Goal: Task Accomplishment & Management: Use online tool/utility

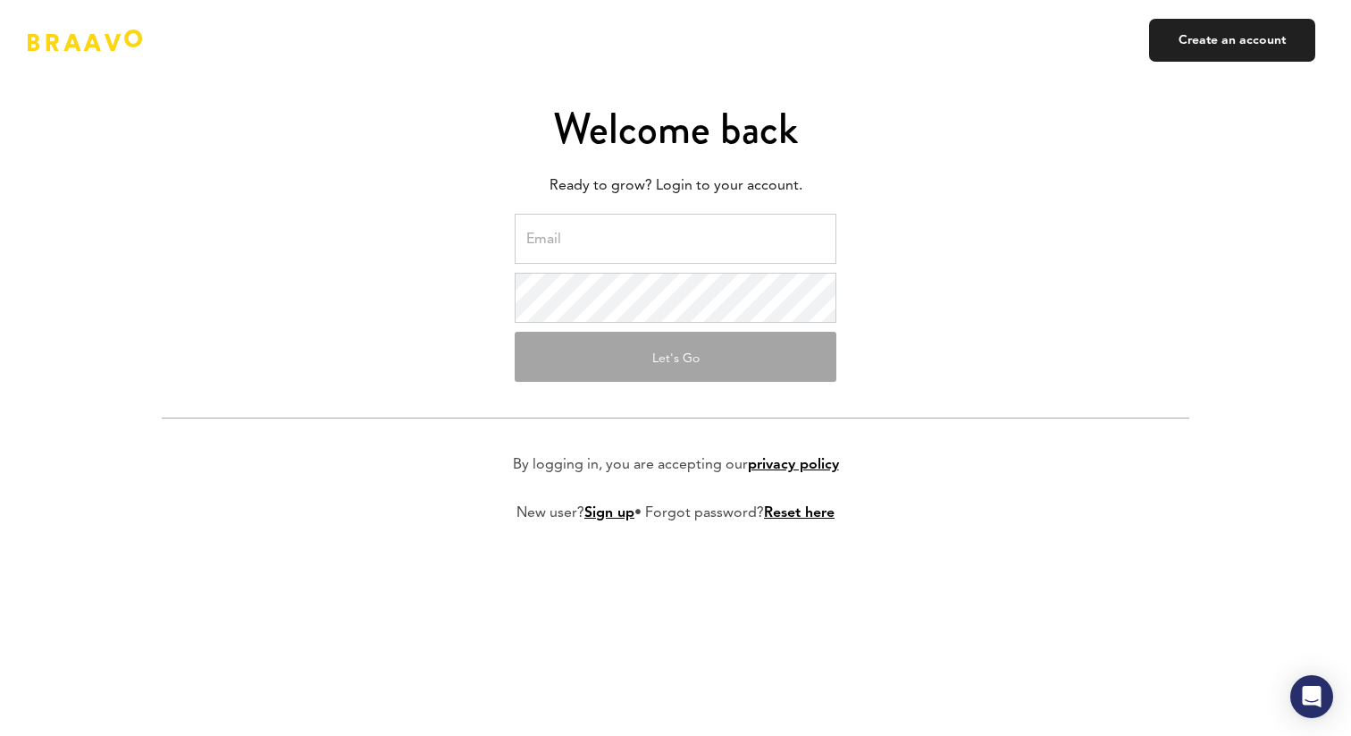
click at [669, 228] on input "email" at bounding box center [676, 239] width 322 height 50
type input "[PERSON_NAME][EMAIL_ADDRESS][DOMAIN_NAME]"
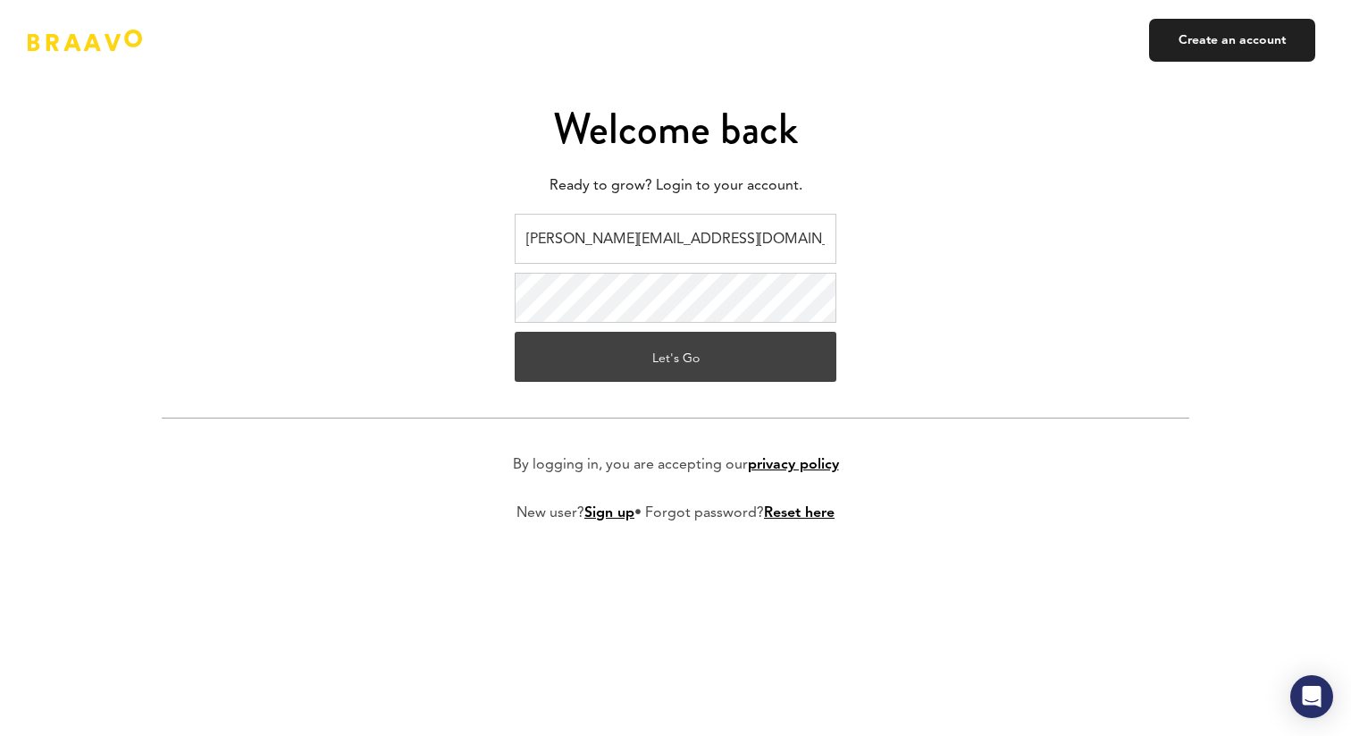
click at [677, 351] on button "Let's Go" at bounding box center [676, 357] width 322 height 50
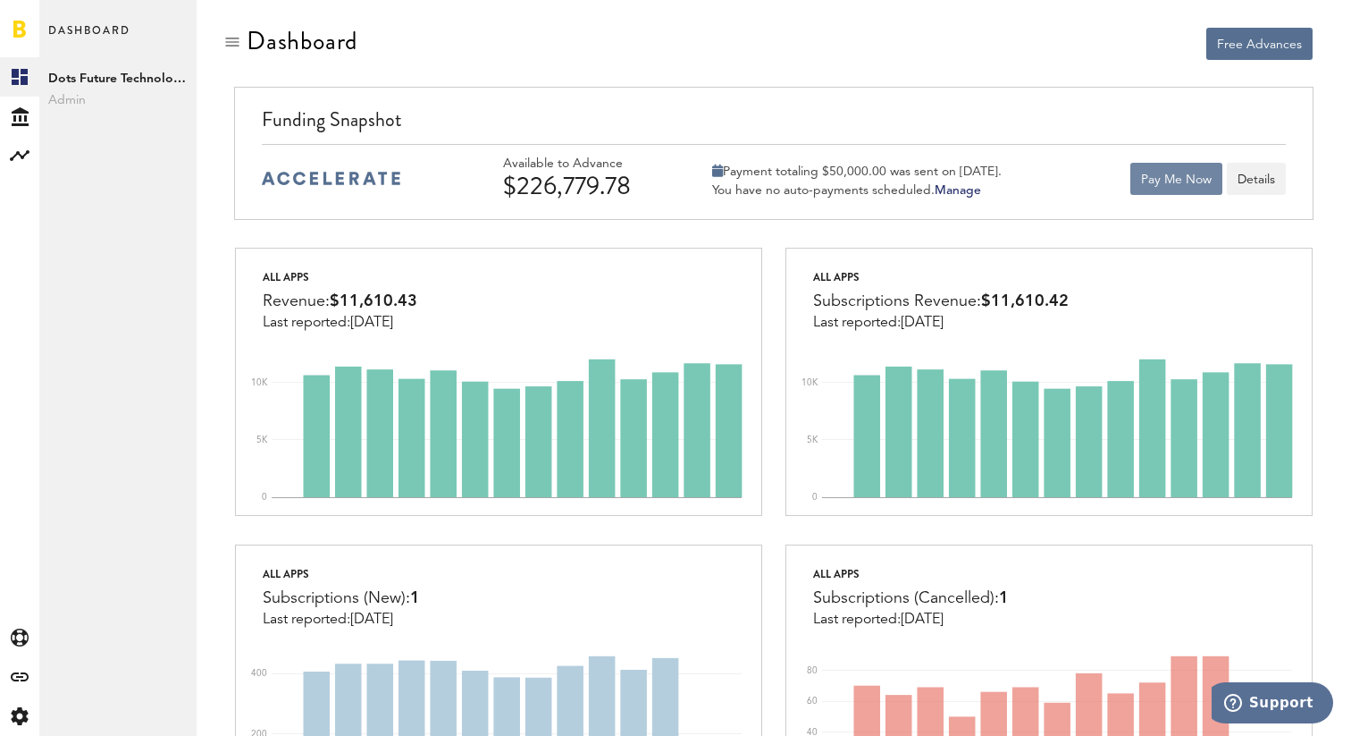
click at [1181, 191] on button "Pay Me Now" at bounding box center [1177, 179] width 92 height 32
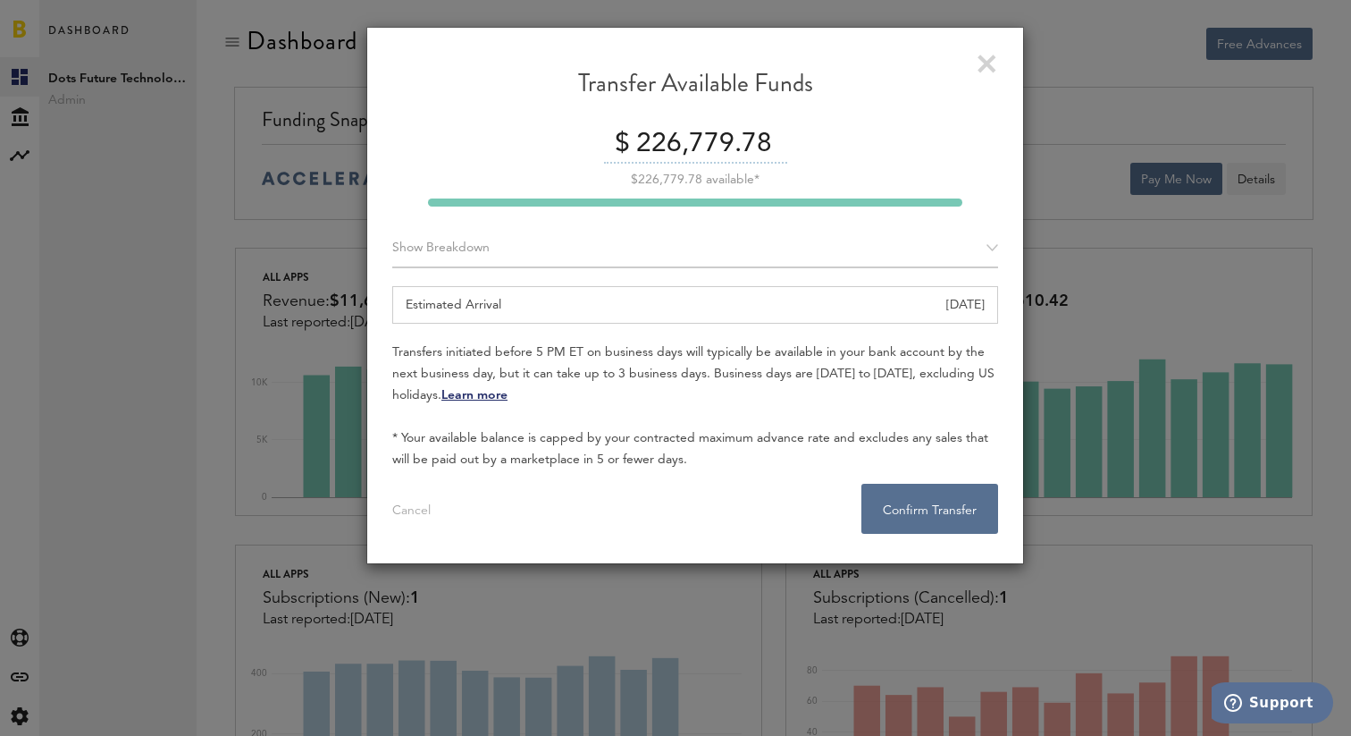
click at [771, 143] on input "226,779.78" at bounding box center [710, 145] width 156 height 38
drag, startPoint x: 754, startPoint y: 141, endPoint x: 587, endPoint y: 141, distance: 167.1
click at [587, 141] on div "$ 226,779.78" at bounding box center [695, 145] width 606 height 38
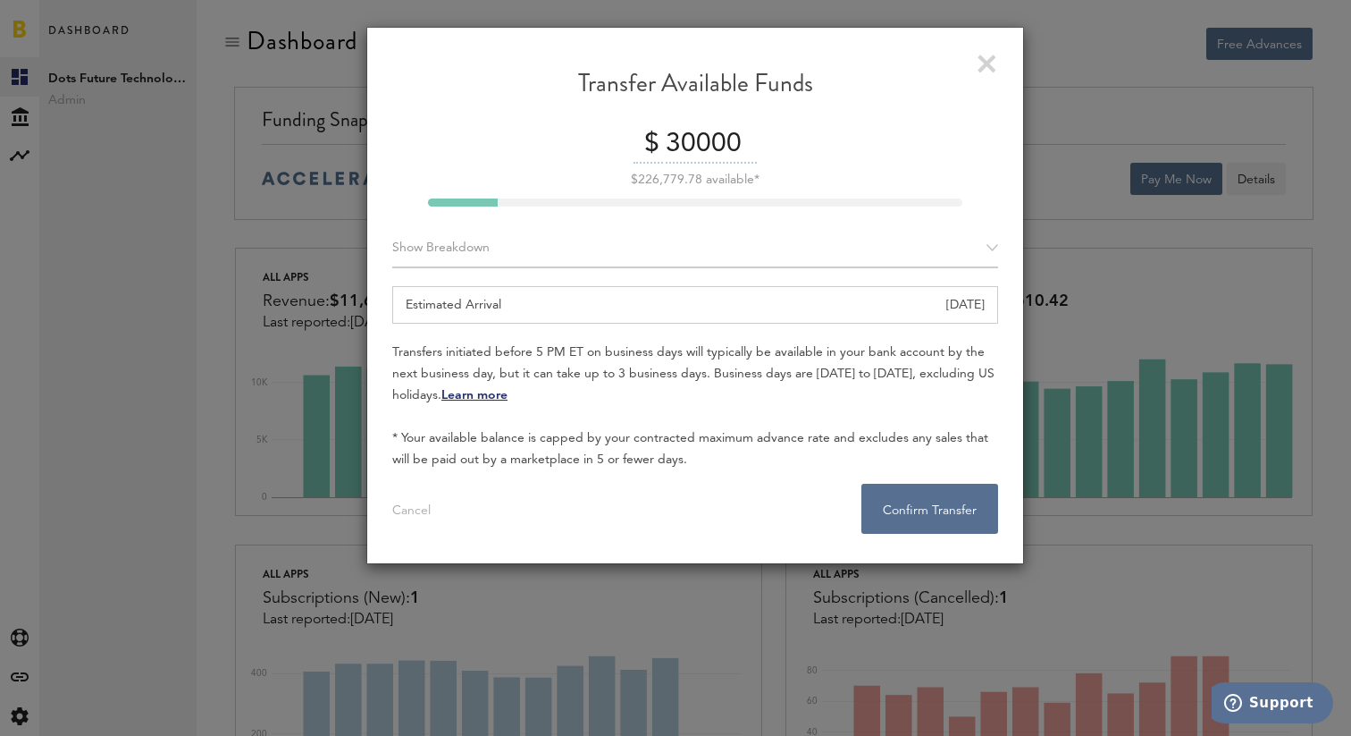
type input "30000"
click at [957, 504] on button "Confirm Transfer . . ." at bounding box center [930, 509] width 137 height 50
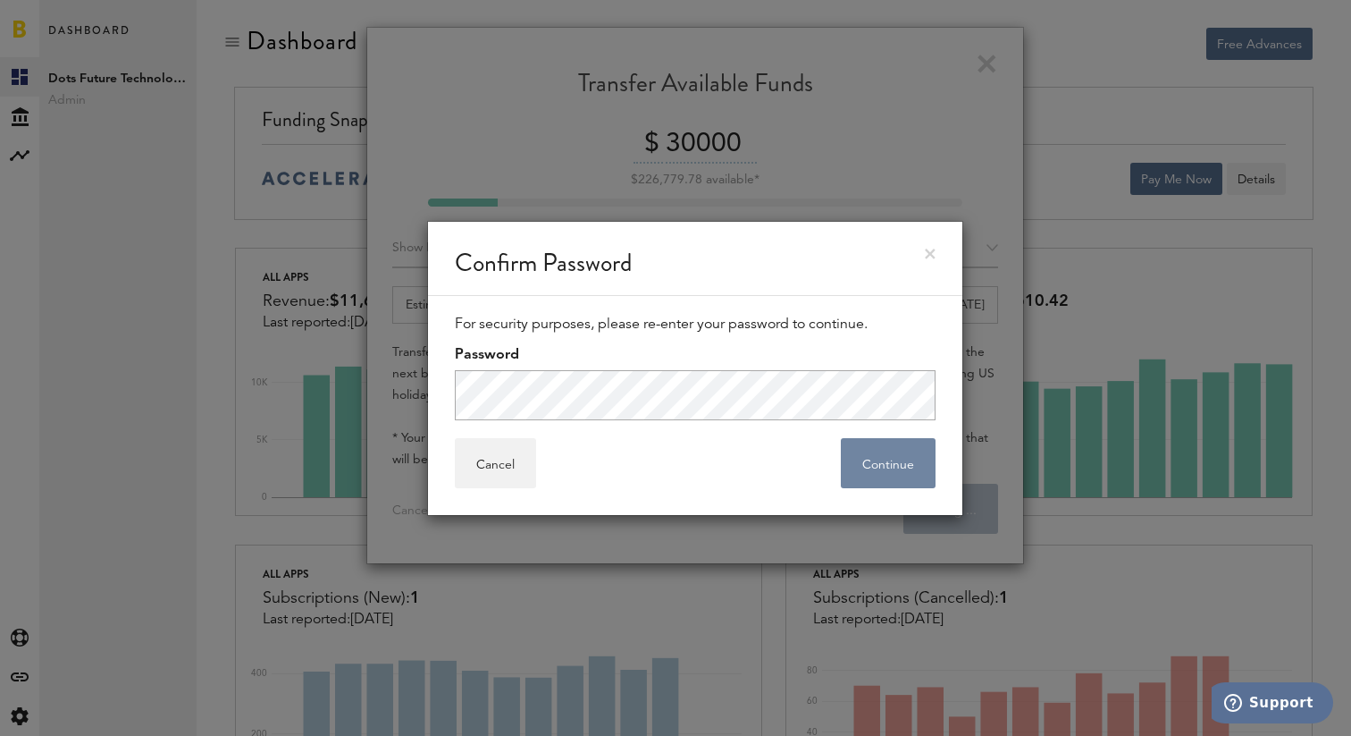
click at [868, 450] on button "Continue" at bounding box center [888, 463] width 95 height 50
